Goal: Obtain resource: Obtain resource

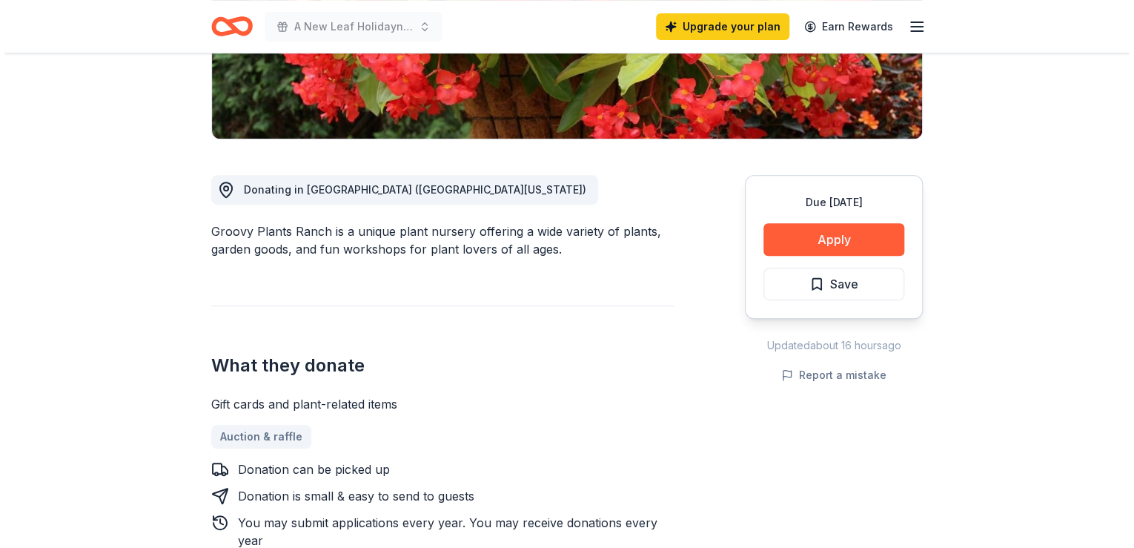
scroll to position [415, 0]
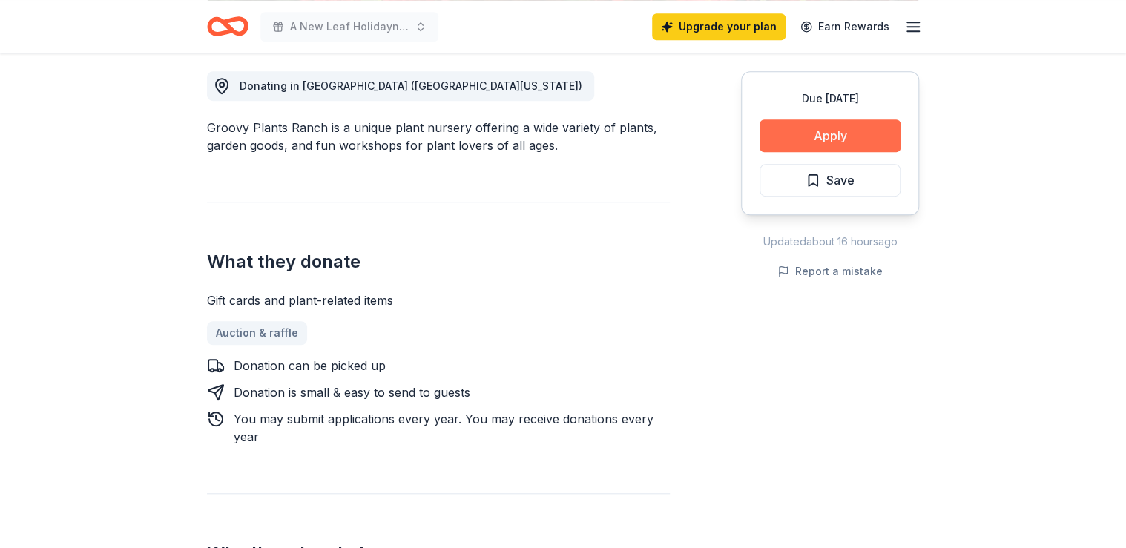
click at [823, 134] on button "Apply" at bounding box center [829, 135] width 141 height 33
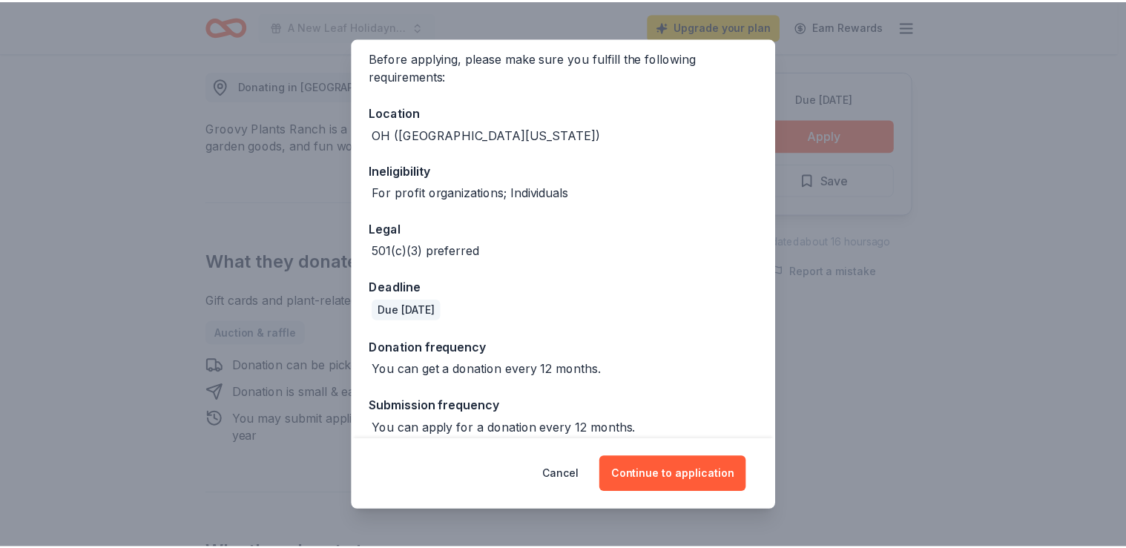
scroll to position [129, 0]
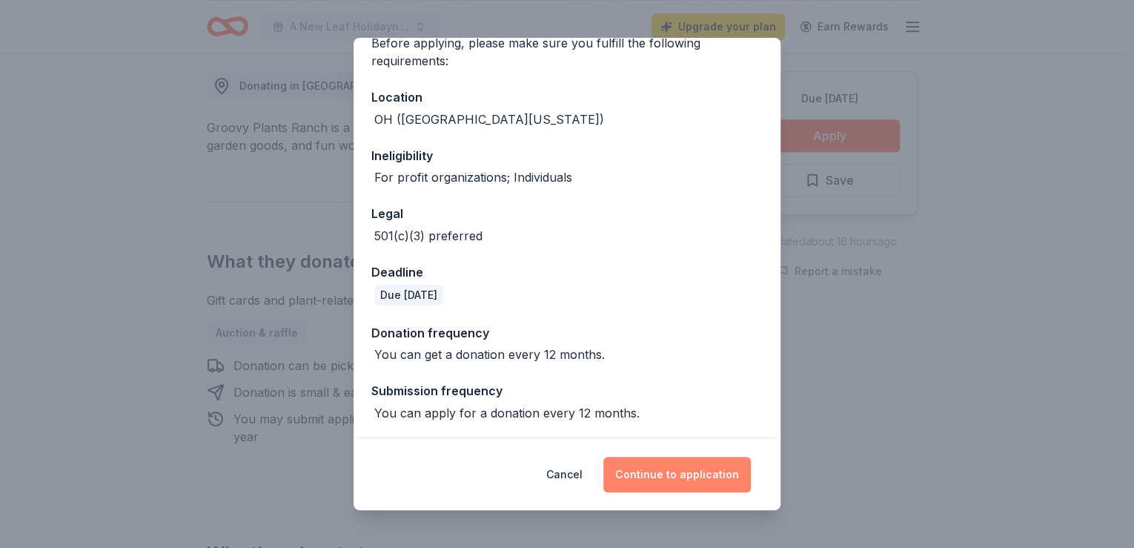
click at [701, 473] on button "Continue to application" at bounding box center [678, 475] width 148 height 36
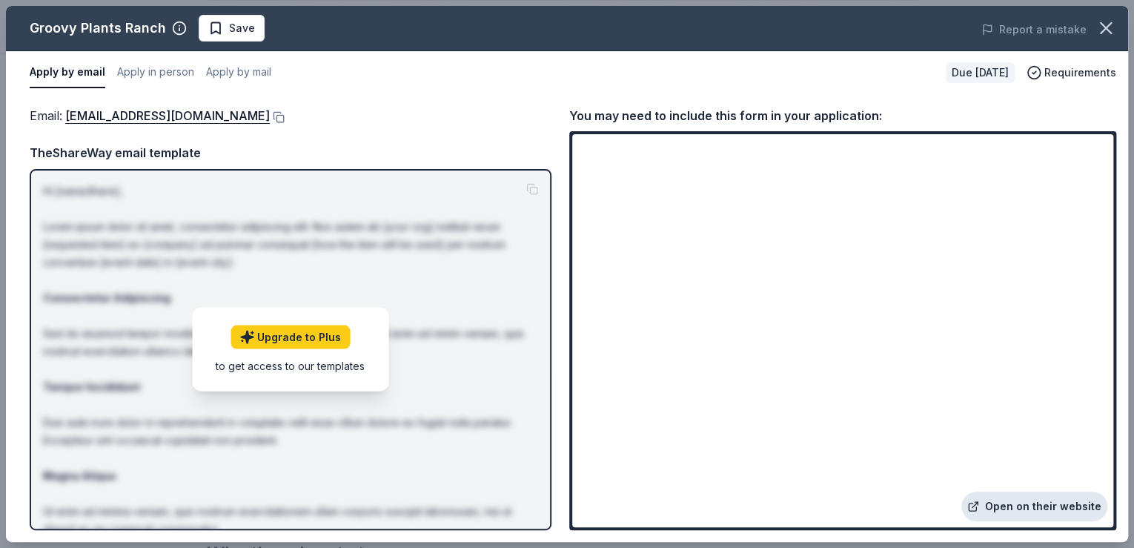
click at [1045, 501] on link "Open on their website" at bounding box center [1035, 507] width 146 height 30
click at [171, 75] on button "Apply in person" at bounding box center [155, 72] width 77 height 31
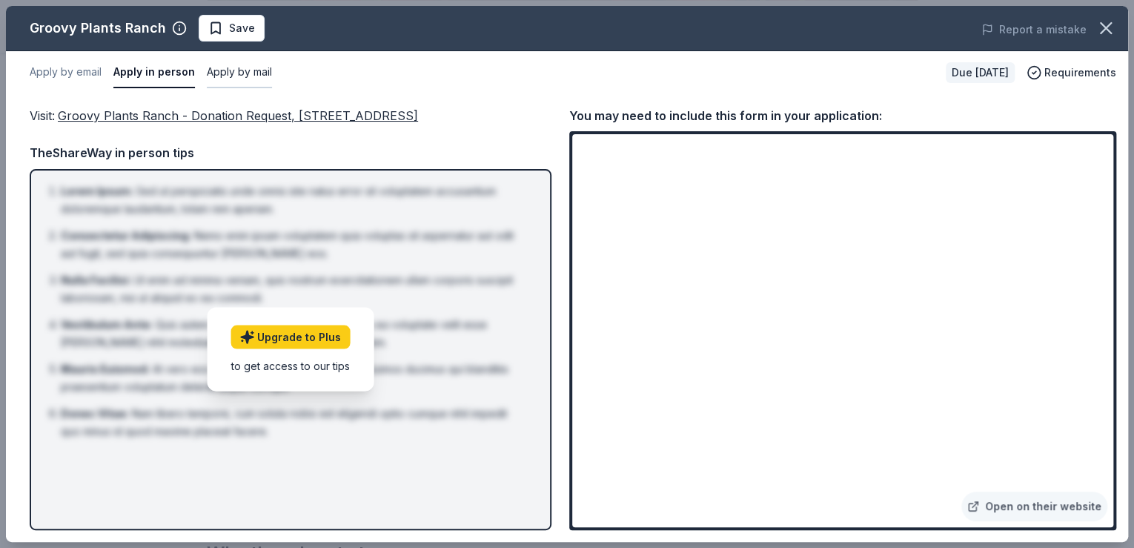
click at [244, 70] on button "Apply by mail" at bounding box center [239, 72] width 65 height 31
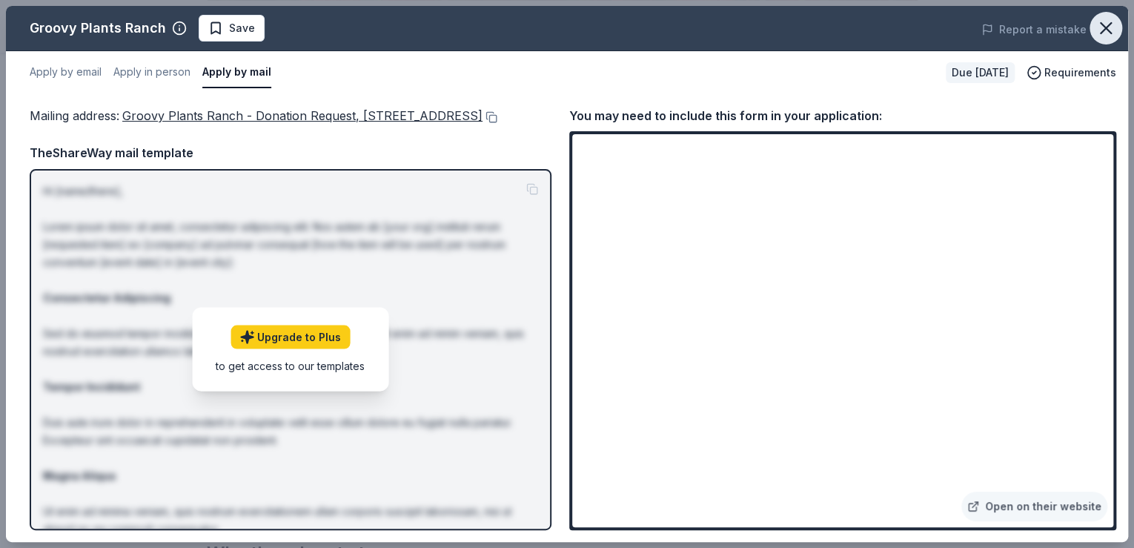
click at [1111, 27] on icon "button" at bounding box center [1106, 28] width 21 height 21
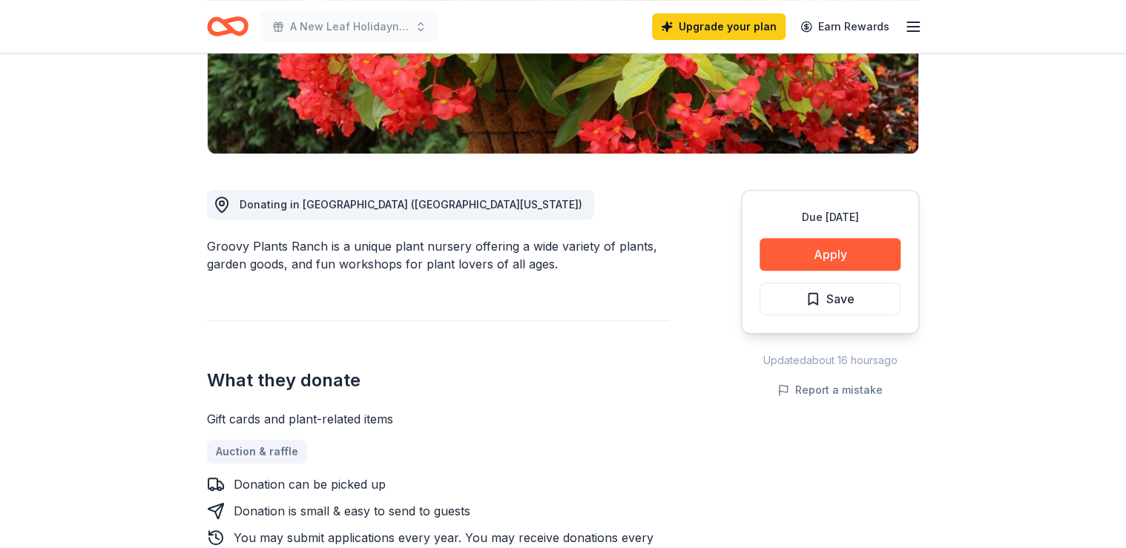
scroll to position [0, 0]
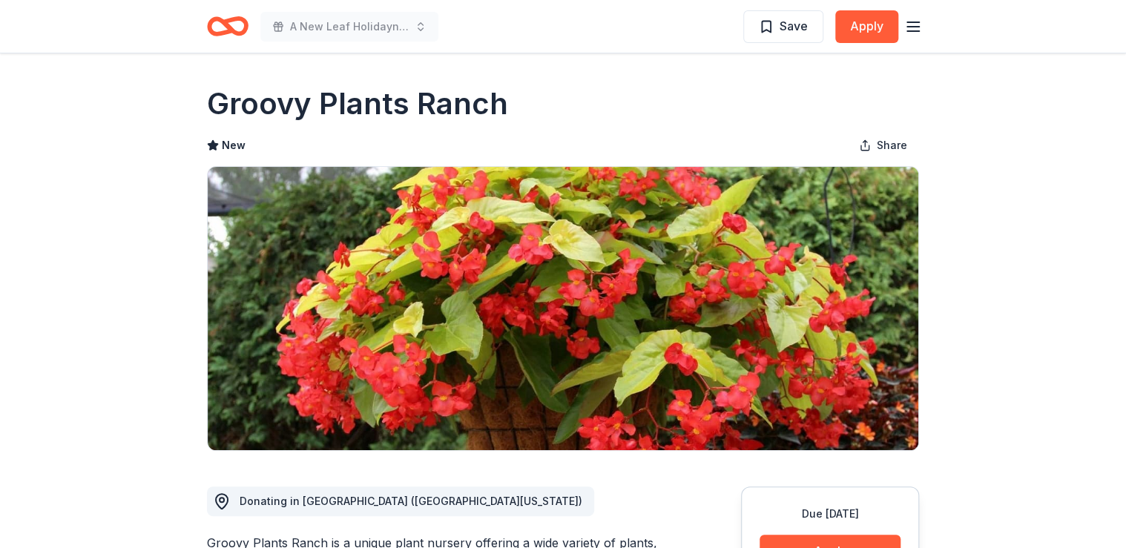
click at [919, 24] on icon "button" at bounding box center [913, 27] width 18 height 18
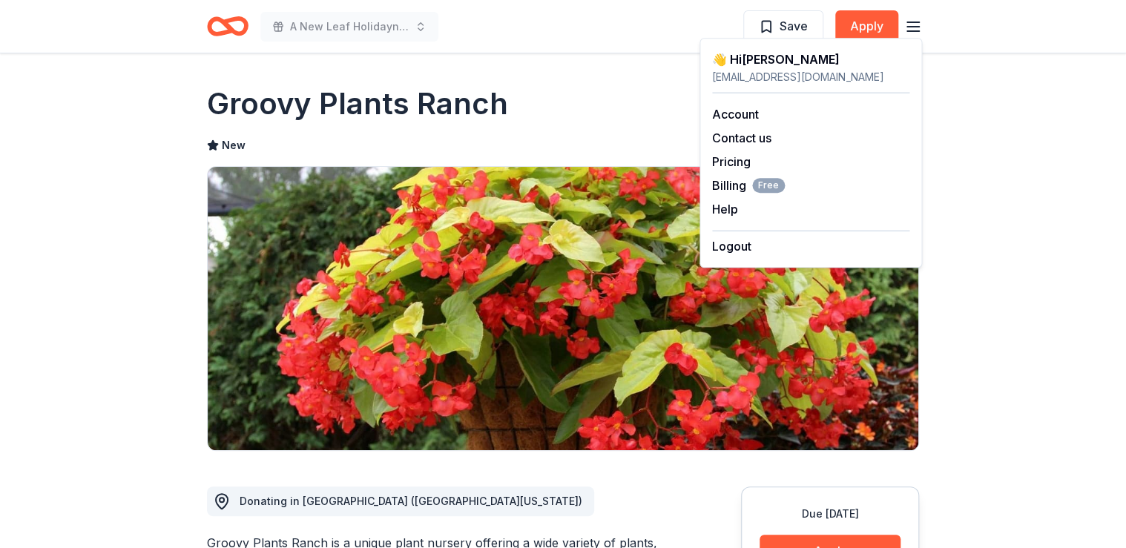
click at [219, 21] on icon "Home" at bounding box center [220, 26] width 23 height 15
